Goal: Task Accomplishment & Management: Use online tool/utility

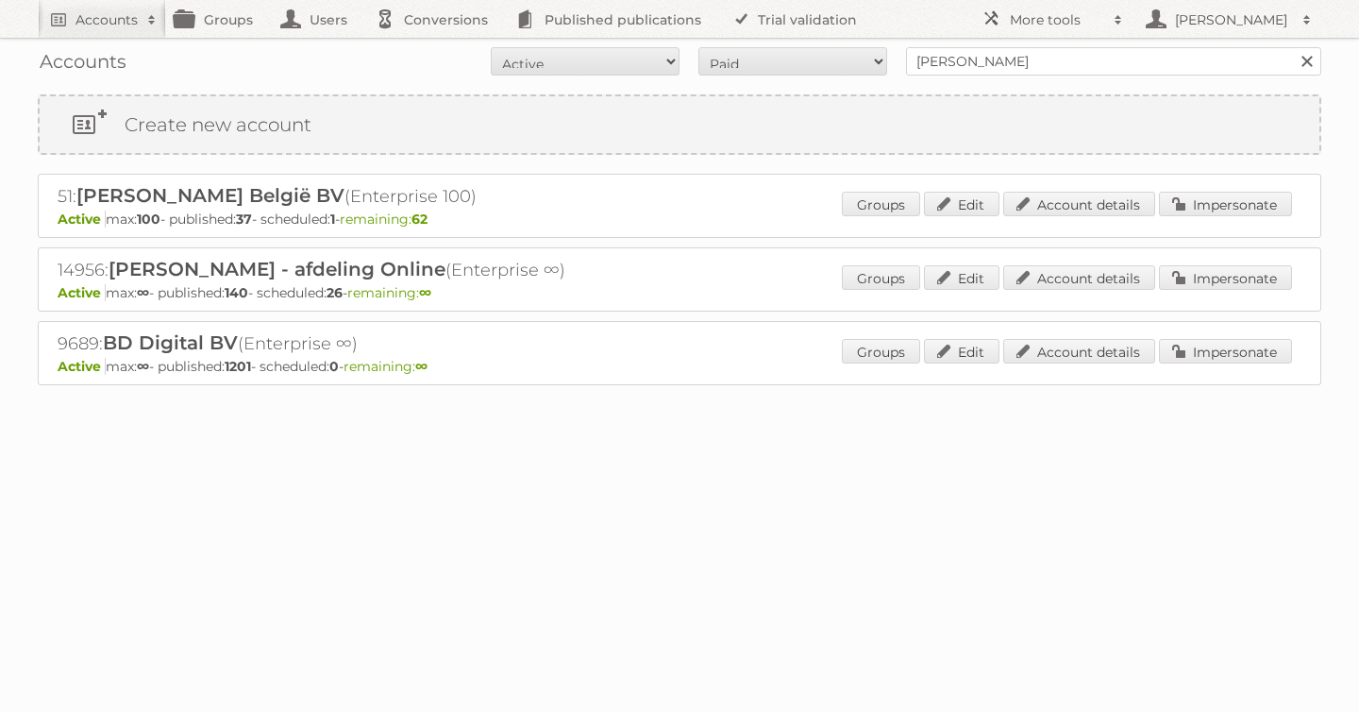
drag, startPoint x: 1013, startPoint y: 69, endPoint x: 855, endPoint y: 48, distance: 159.0
click at [861, 48] on form "All Active Expired Pending All Paid Trials Self service albert heijn Search" at bounding box center [679, 61] width 1283 height 28
type input "as [PERSON_NAME]"
click at [1292, 47] on input "Search" at bounding box center [1306, 61] width 28 height 28
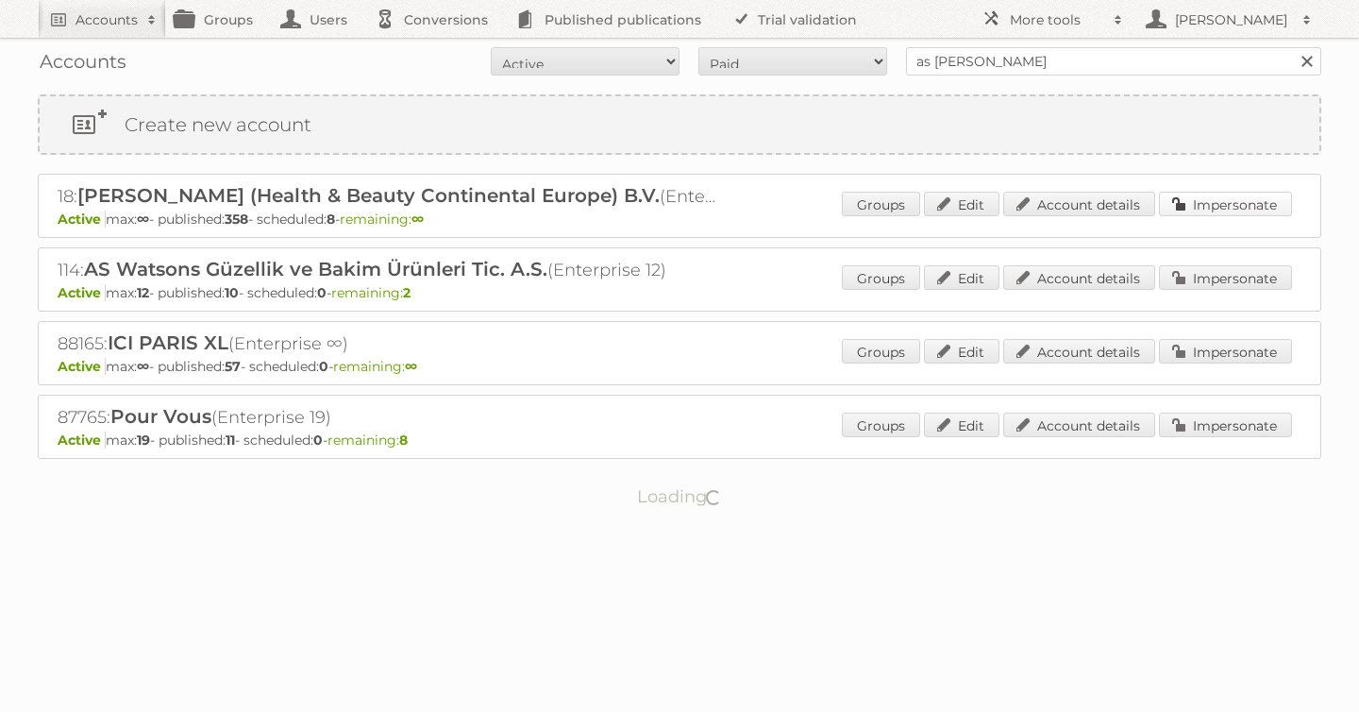
click at [1220, 209] on link "Impersonate" at bounding box center [1225, 204] width 133 height 25
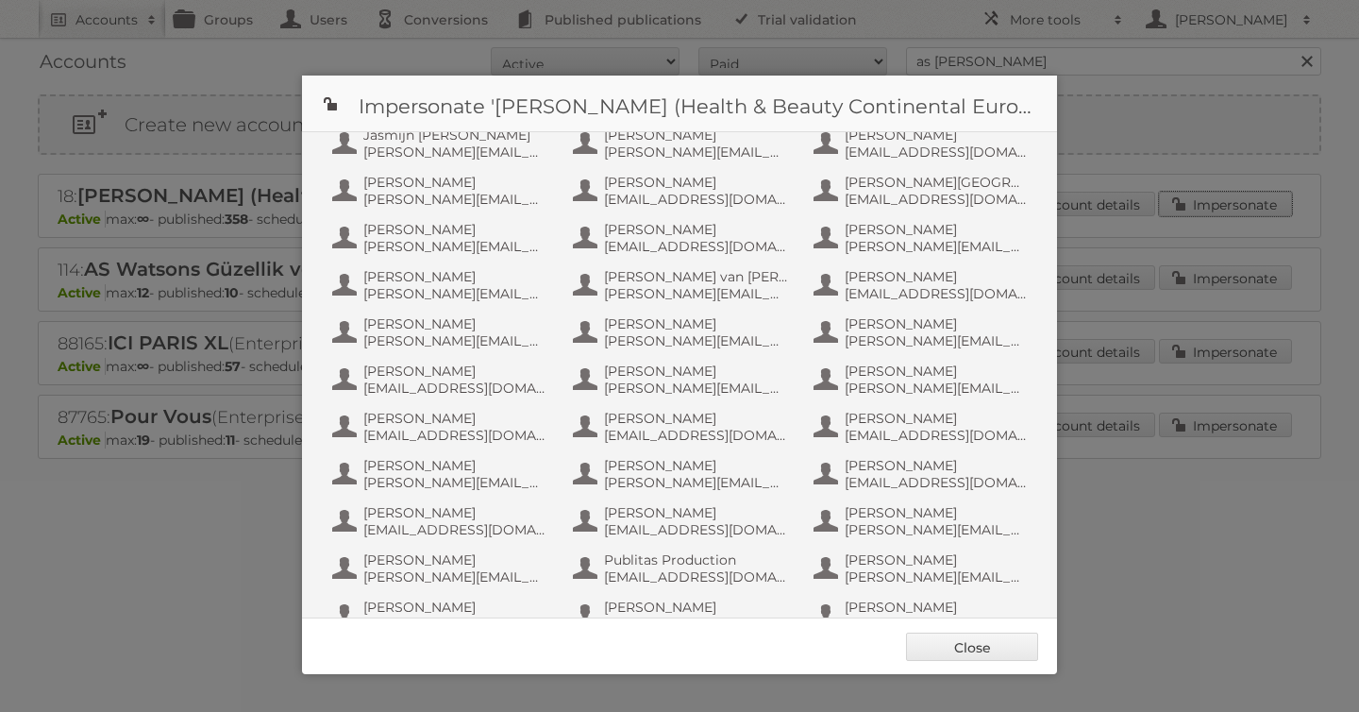
scroll to position [904, 0]
click at [679, 553] on span "Publitas Production" at bounding box center [695, 557] width 183 height 17
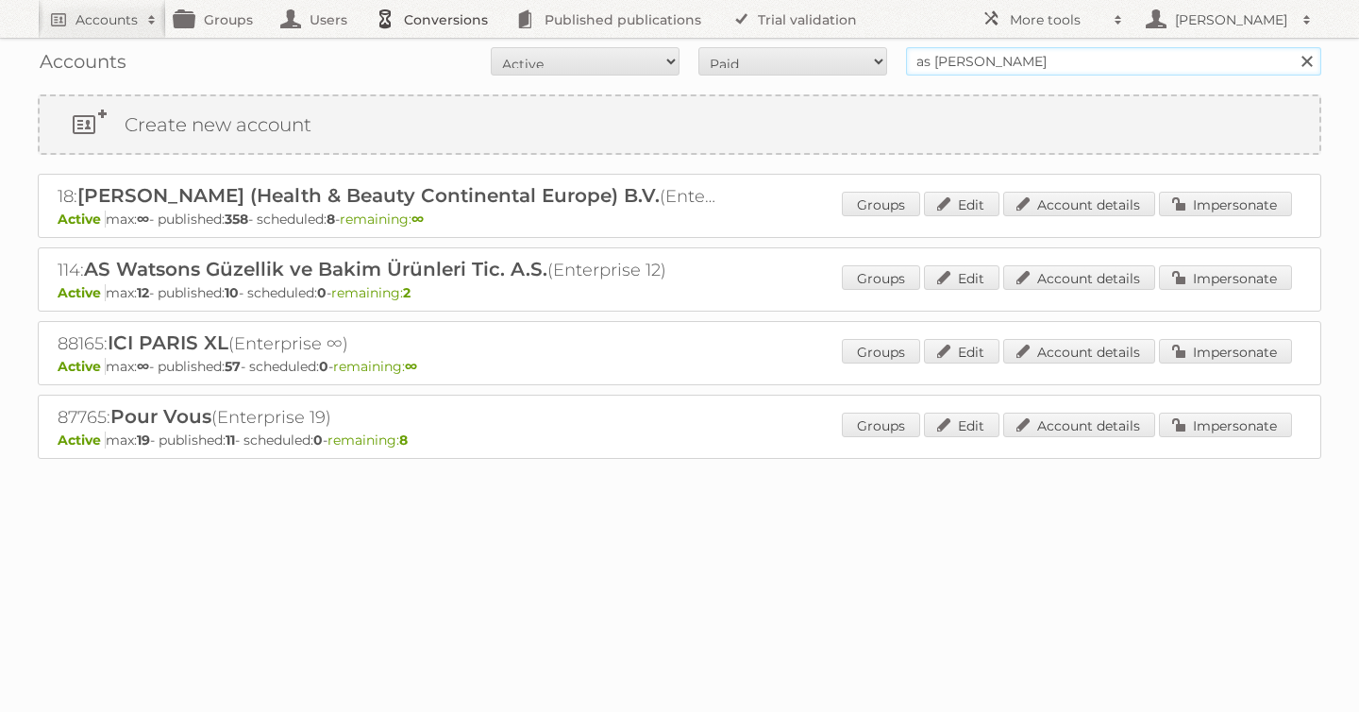
drag, startPoint x: 1002, startPoint y: 63, endPoint x: 497, endPoint y: 1, distance: 508.7
click at [709, 33] on body "Accounts Search Advanced Search Create new account Groups Users Conversions Pub…" at bounding box center [679, 356] width 1359 height 712
type input "lidl be"
click at [1292, 47] on input "Search" at bounding box center [1306, 61] width 28 height 28
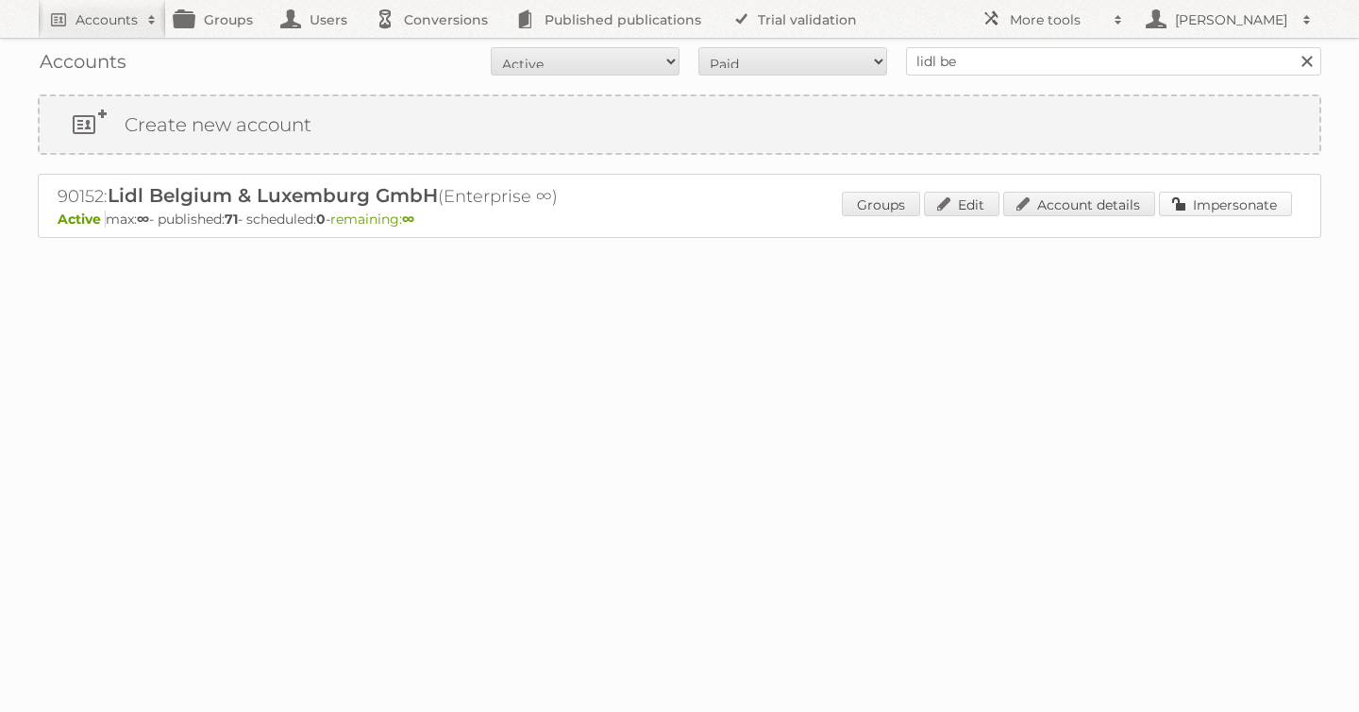
click at [1249, 206] on link "Impersonate" at bounding box center [1225, 204] width 133 height 25
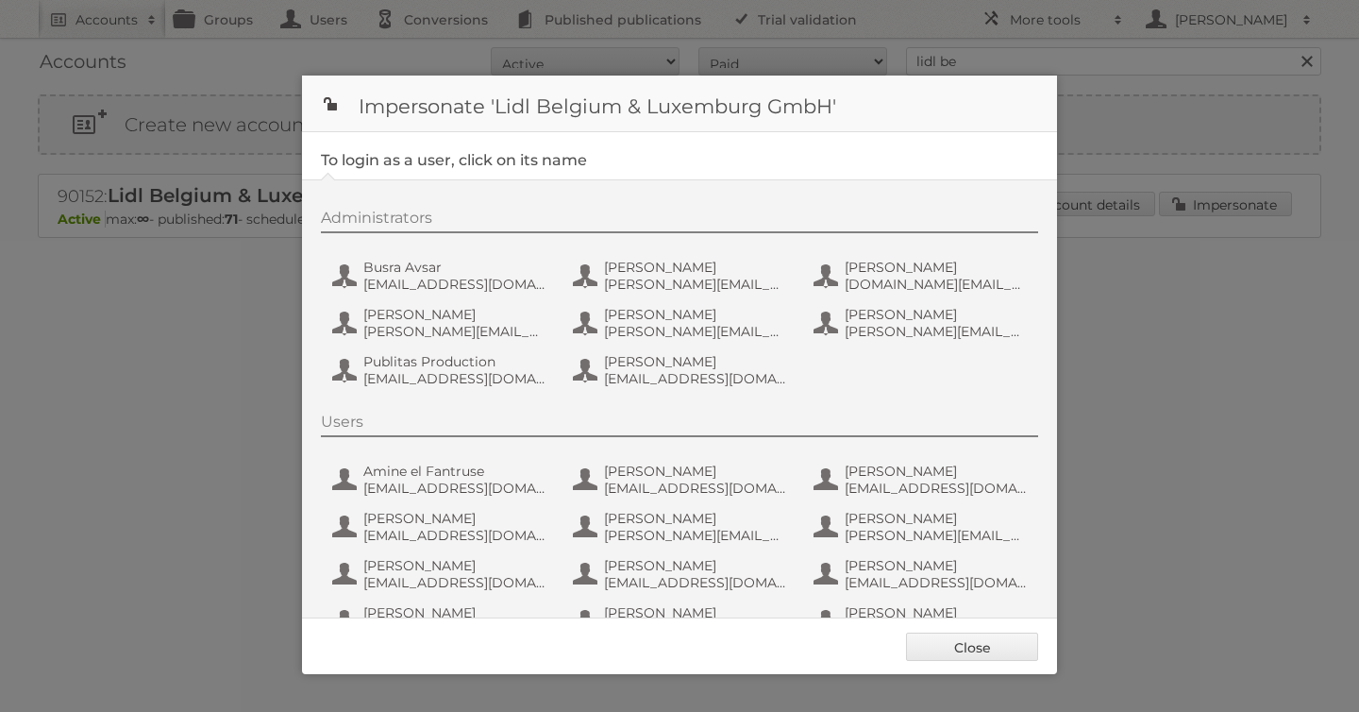
click at [423, 391] on div "Administrators Busra Avsar [EMAIL_ADDRESS][DOMAIN_NAME] [PERSON_NAME] [PERSON_N…" at bounding box center [689, 301] width 736 height 185
click at [425, 377] on span "[EMAIL_ADDRESS][DOMAIN_NAME]" at bounding box center [454, 378] width 183 height 17
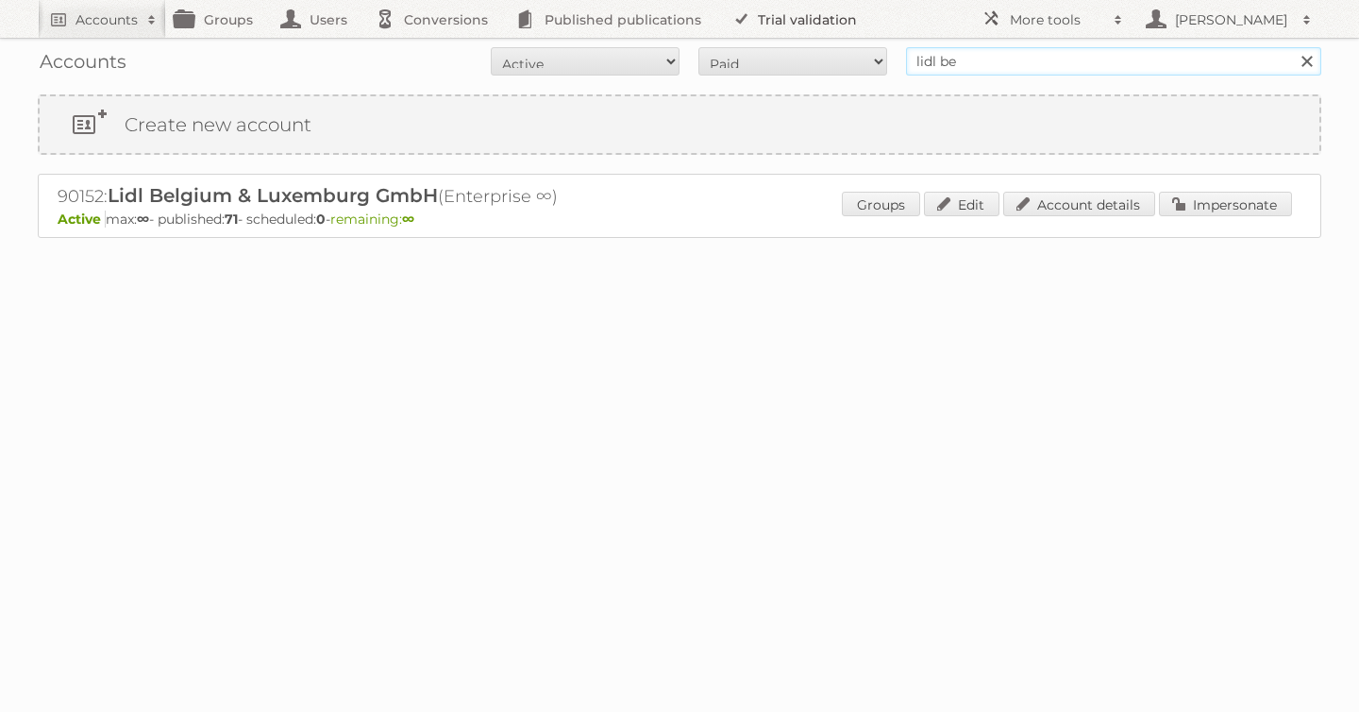
drag, startPoint x: 963, startPoint y: 60, endPoint x: 749, endPoint y: 25, distance: 216.1
click at [781, 26] on body "Accounts Search Advanced Search Create new account Groups Users Conversions Pub…" at bounding box center [679, 356] width 1359 height 712
type input "tfg media"
click at [1292, 47] on input "Search" at bounding box center [1306, 61] width 28 height 28
